Goal: Browse casually

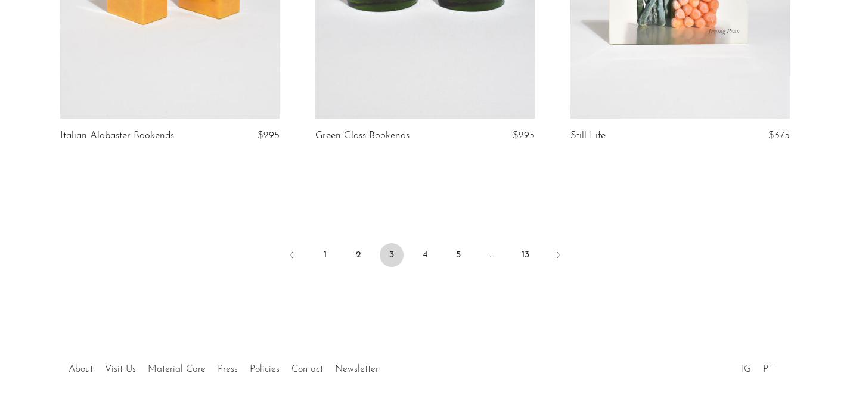
scroll to position [4291, 0]
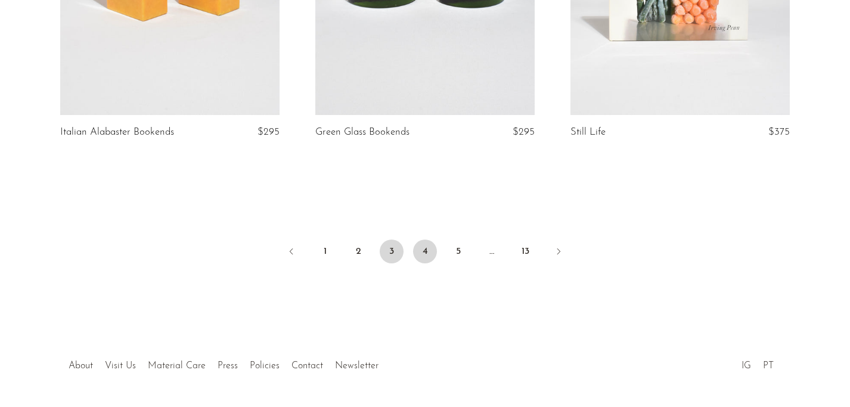
click at [428, 240] on link "4" at bounding box center [425, 252] width 24 height 24
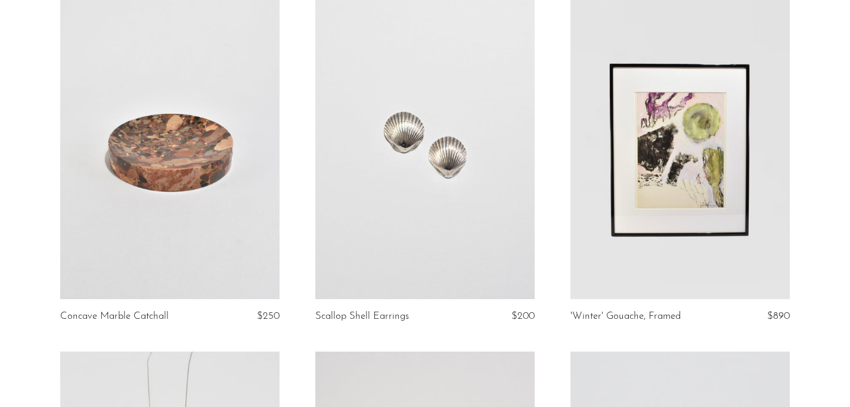
scroll to position [848, 0]
click at [466, 209] on link at bounding box center [424, 145] width 219 height 307
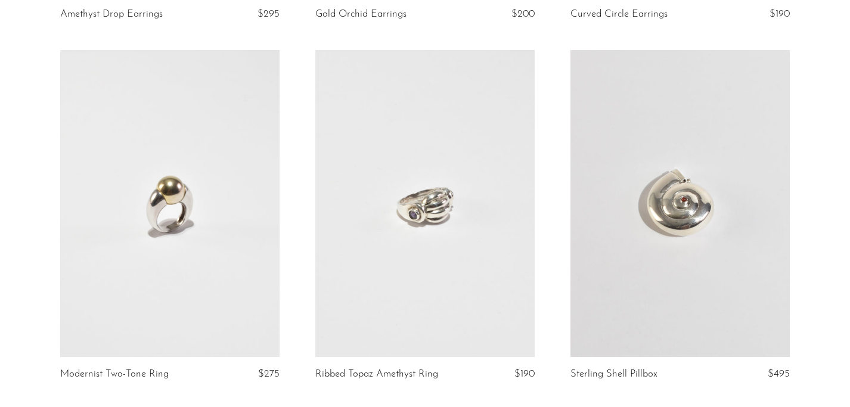
scroll to position [3678, 0]
click at [682, 215] on link at bounding box center [680, 204] width 219 height 307
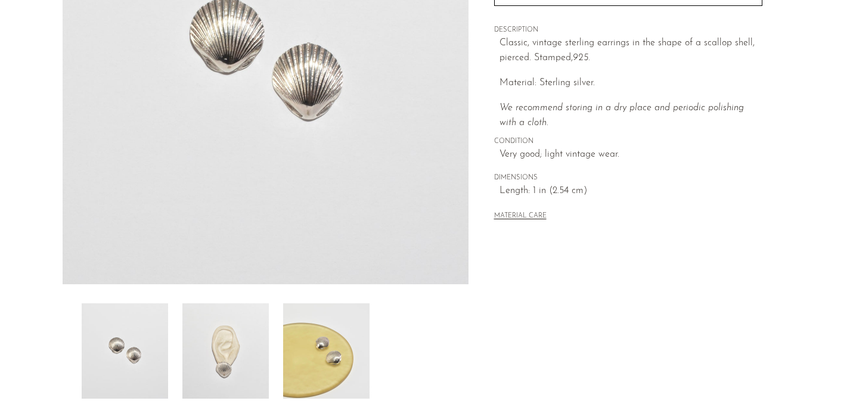
scroll to position [225, 0]
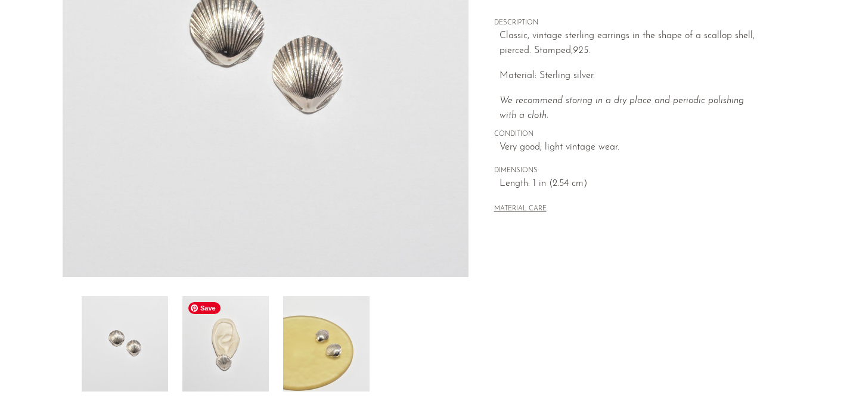
click at [247, 369] on img at bounding box center [225, 343] width 86 height 95
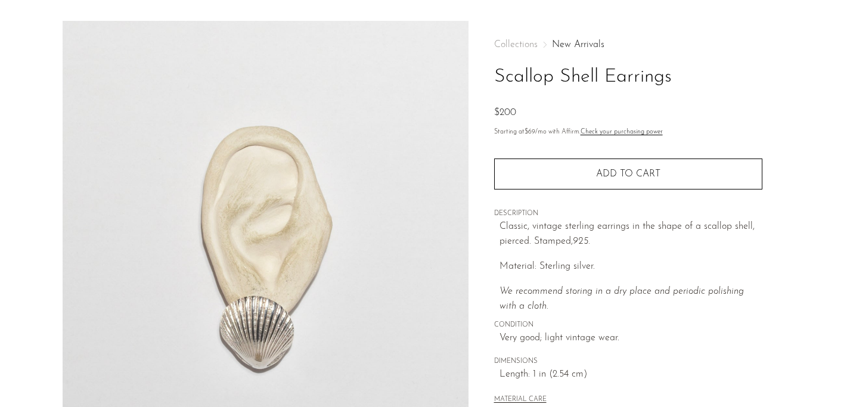
scroll to position [0, 0]
